Goal: Find specific page/section: Find specific page/section

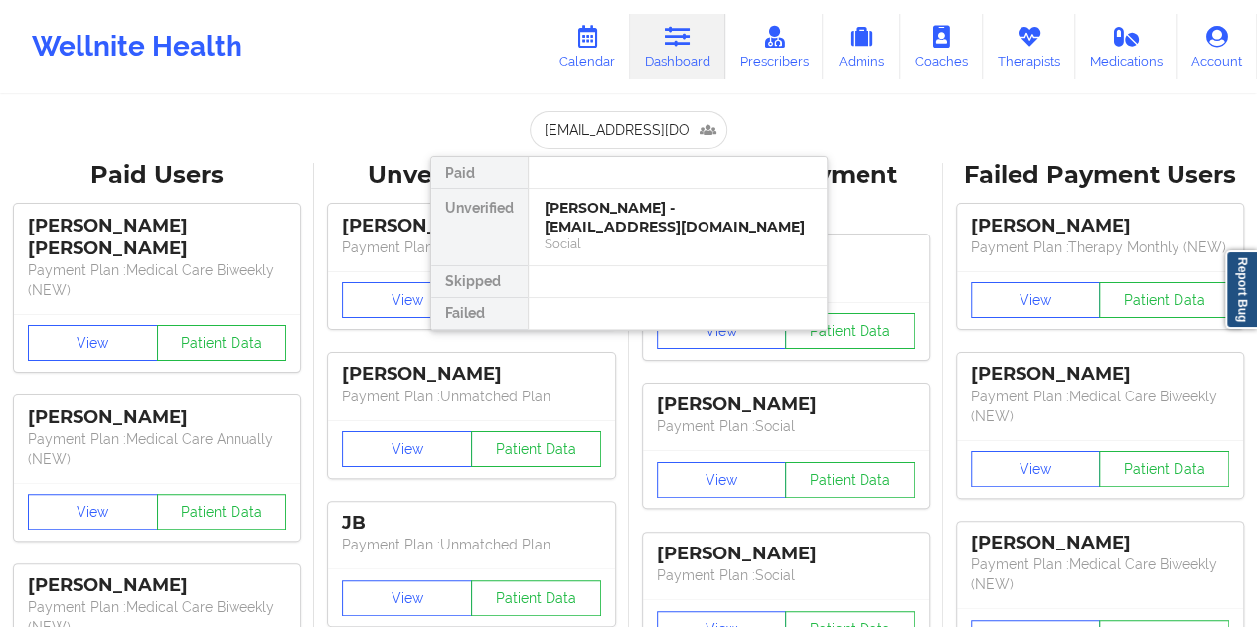
scroll to position [0, 14]
type input "[EMAIL_ADDRESS][DOMAIN_NAME]"
click at [602, 132] on input "[EMAIL_ADDRESS][DOMAIN_NAME]" at bounding box center [628, 130] width 197 height 38
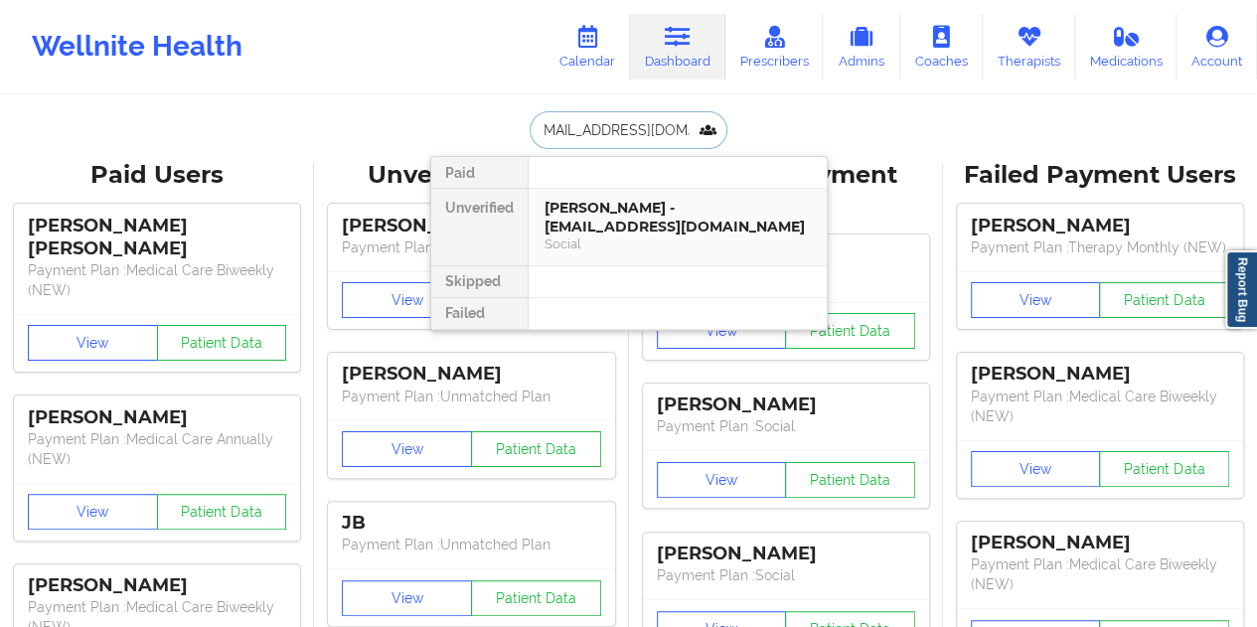
click at [652, 211] on div "[PERSON_NAME] - [EMAIL_ADDRESS][DOMAIN_NAME]" at bounding box center [677, 217] width 266 height 37
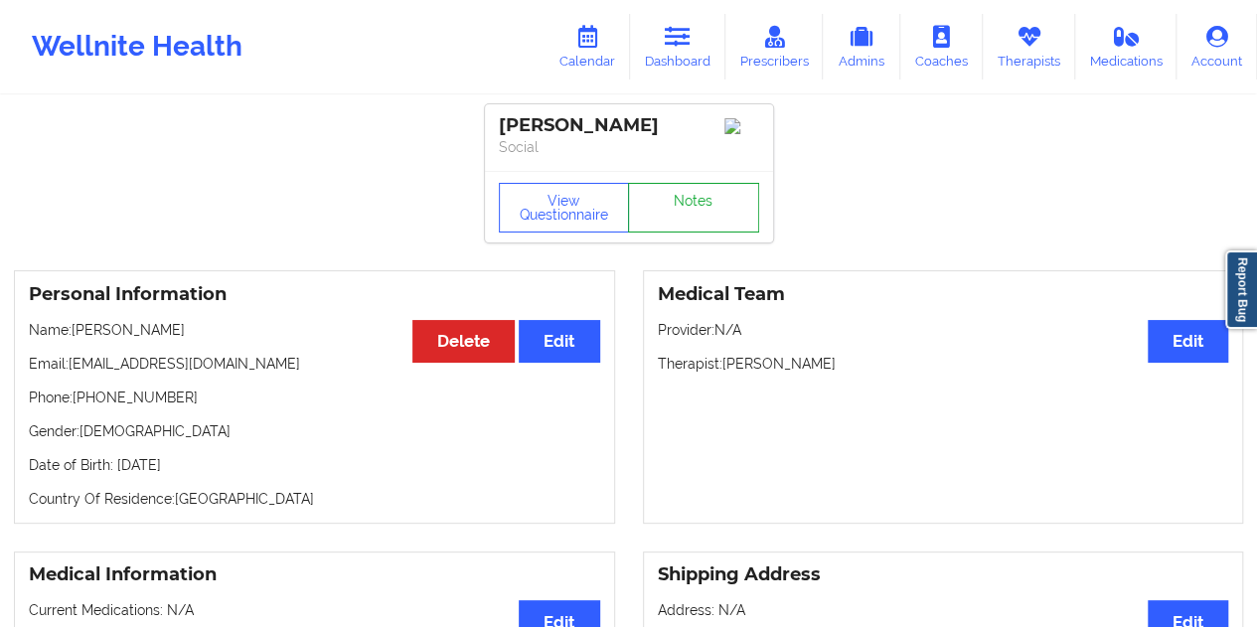
click at [709, 214] on link "Notes" at bounding box center [693, 208] width 131 height 50
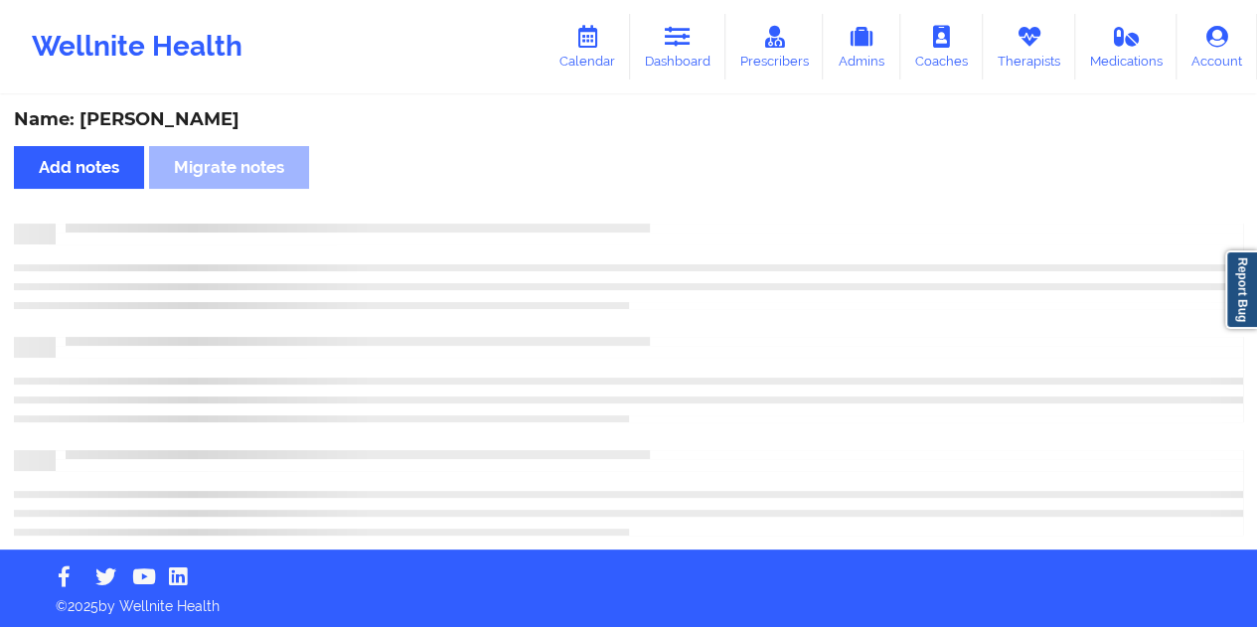
click at [195, 120] on div "Name: [PERSON_NAME]" at bounding box center [628, 119] width 1229 height 23
copy div "[PERSON_NAME]"
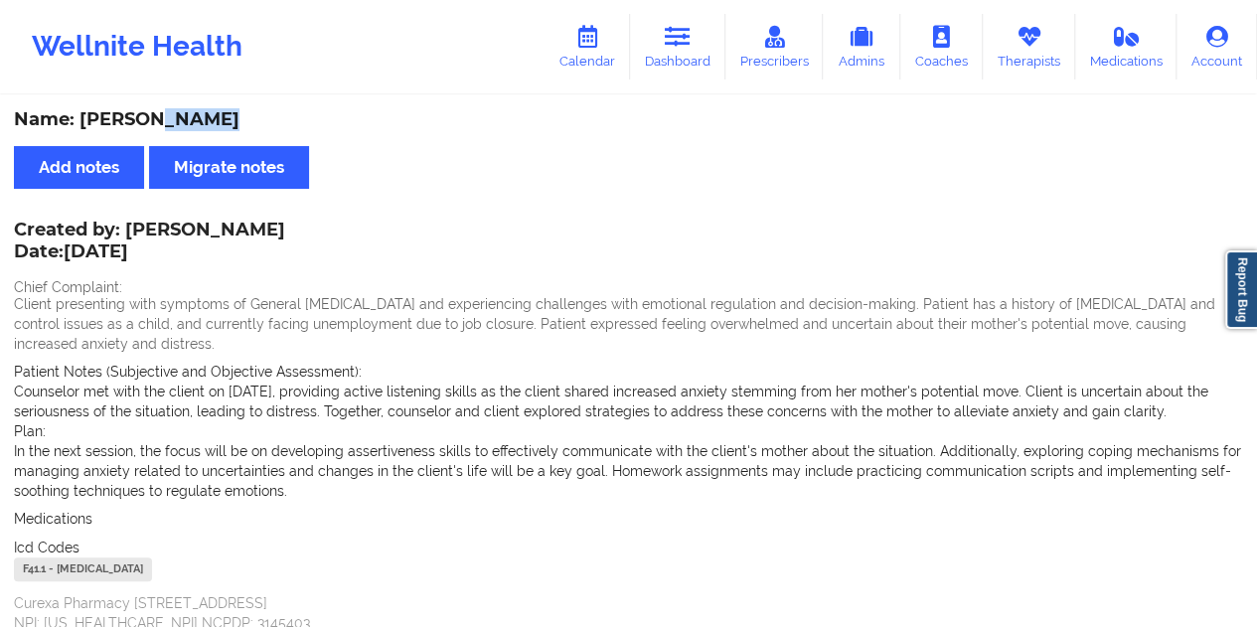
drag, startPoint x: 680, startPoint y: 55, endPoint x: 680, endPoint y: 82, distance: 27.8
click at [680, 55] on link "Dashboard" at bounding box center [677, 47] width 95 height 66
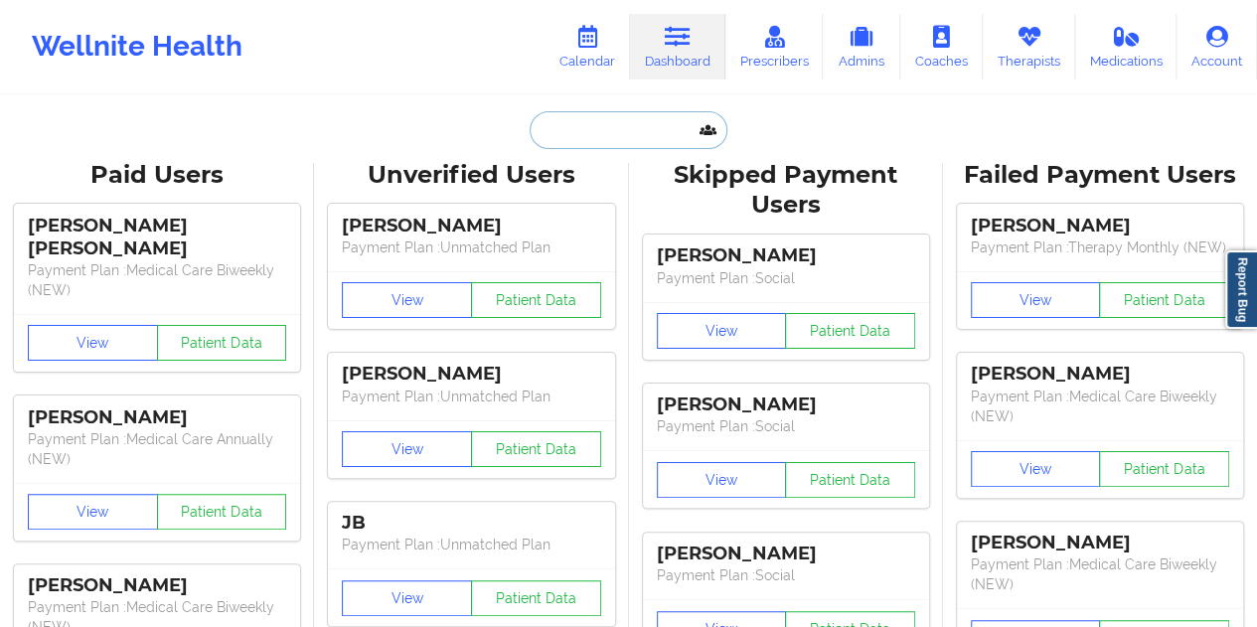
click at [590, 128] on input "text" at bounding box center [628, 130] width 197 height 38
paste input "[EMAIL_ADDRESS][DOMAIN_NAME]"
type input "[EMAIL_ADDRESS][DOMAIN_NAME]"
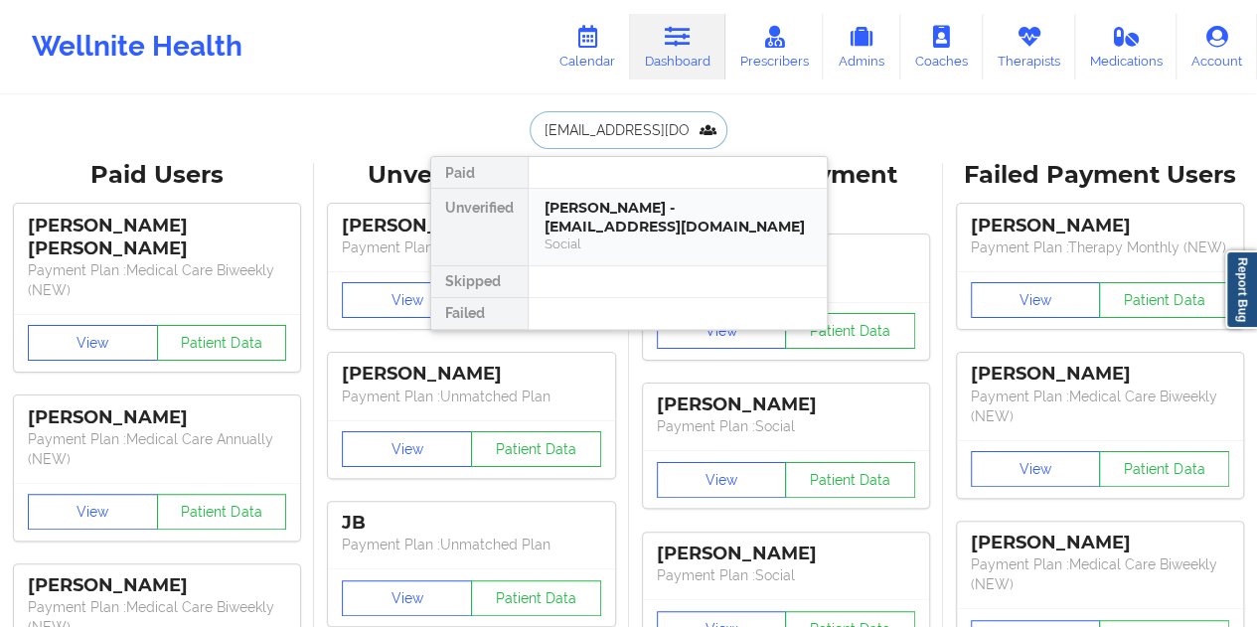
click at [642, 208] on div "[PERSON_NAME] - [EMAIL_ADDRESS][DOMAIN_NAME]" at bounding box center [677, 217] width 266 height 37
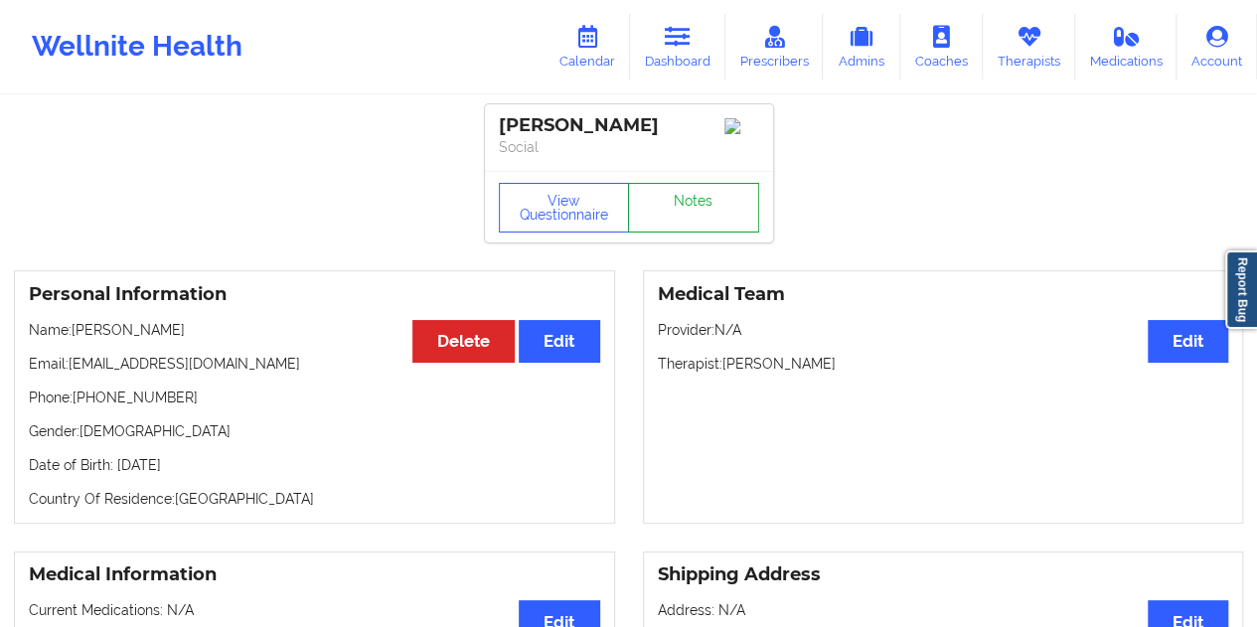
click at [681, 224] on link "Notes" at bounding box center [693, 208] width 131 height 50
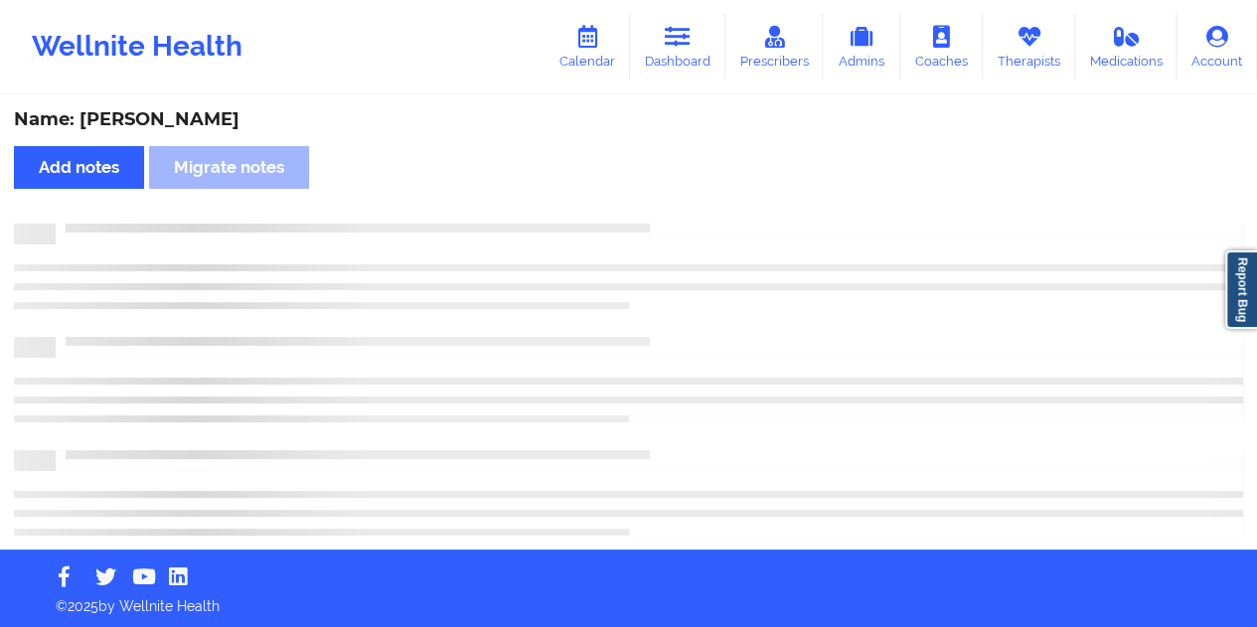
click at [197, 125] on div "Name: [PERSON_NAME]" at bounding box center [628, 119] width 1229 height 23
copy div "[PERSON_NAME]"
